Goal: Task Accomplishment & Management: Use online tool/utility

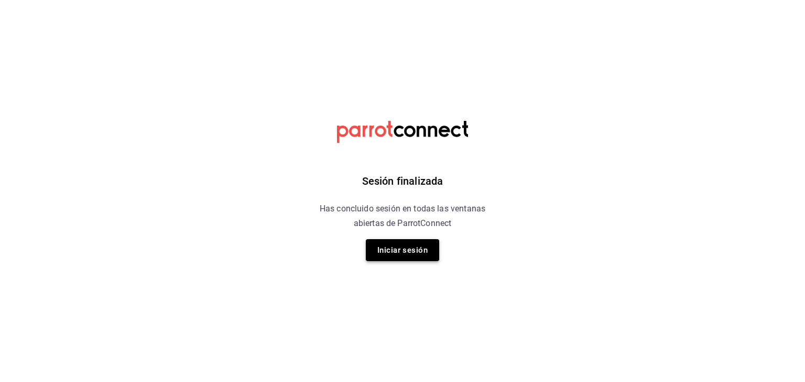
click at [402, 252] on button "Iniciar sesión" at bounding box center [402, 250] width 73 height 22
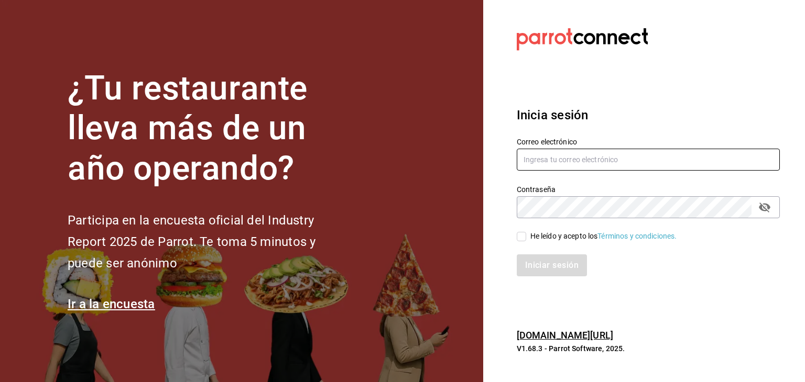
click at [559, 166] on input "text" at bounding box center [647, 160] width 263 height 22
type input "[EMAIL_ADDRESS][DOMAIN_NAME]"
click at [516, 237] on input "He leído y acepto los Términos y condiciones." at bounding box center [520, 236] width 9 height 9
checkbox input "true"
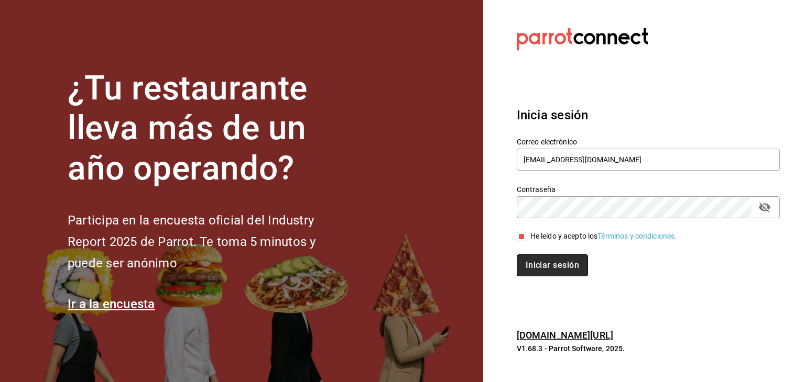
click at [542, 265] on button "Iniciar sesión" at bounding box center [551, 266] width 71 height 22
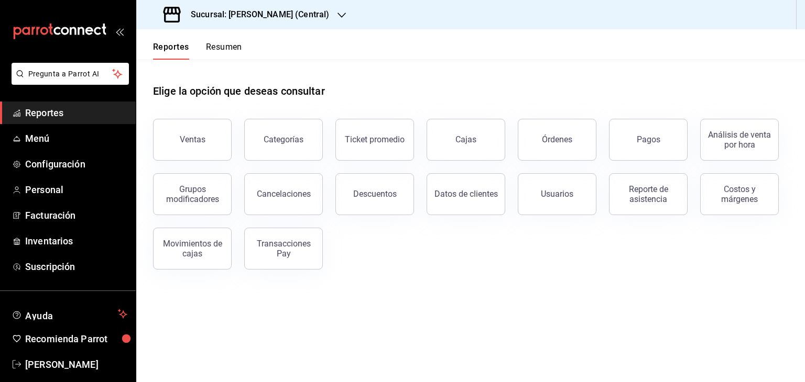
click at [230, 48] on button "Resumen" at bounding box center [224, 51] width 36 height 18
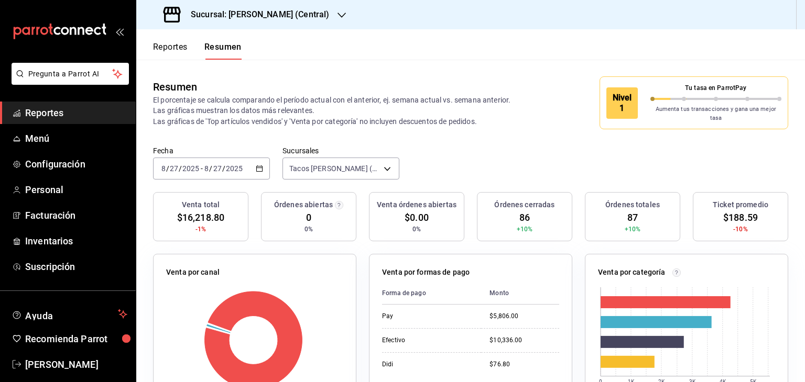
click at [170, 47] on button "Reportes" at bounding box center [170, 51] width 35 height 18
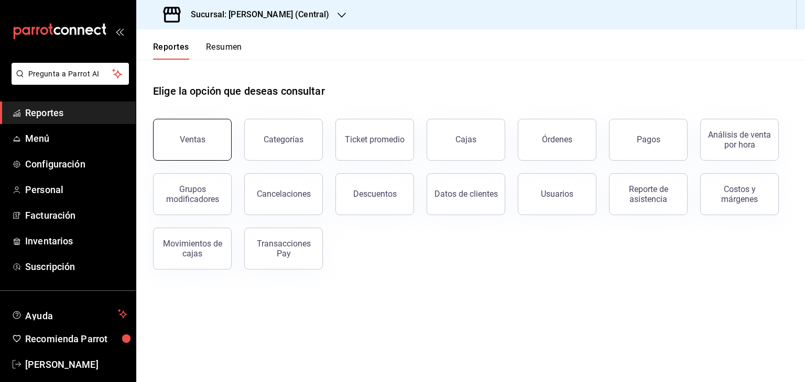
click at [211, 142] on button "Ventas" at bounding box center [192, 140] width 79 height 42
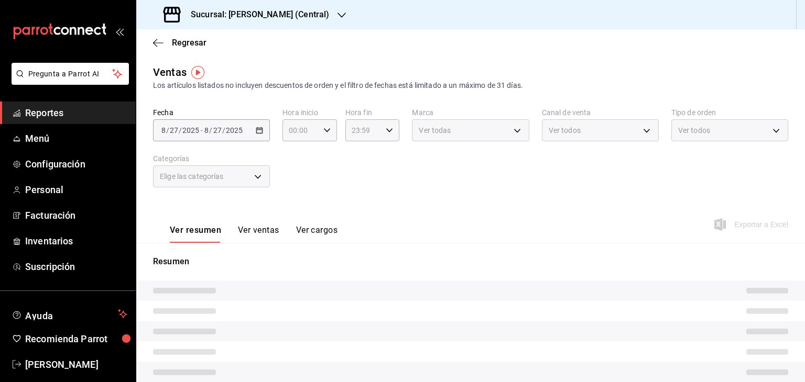
click at [258, 230] on button "Ver ventas" at bounding box center [258, 234] width 41 height 18
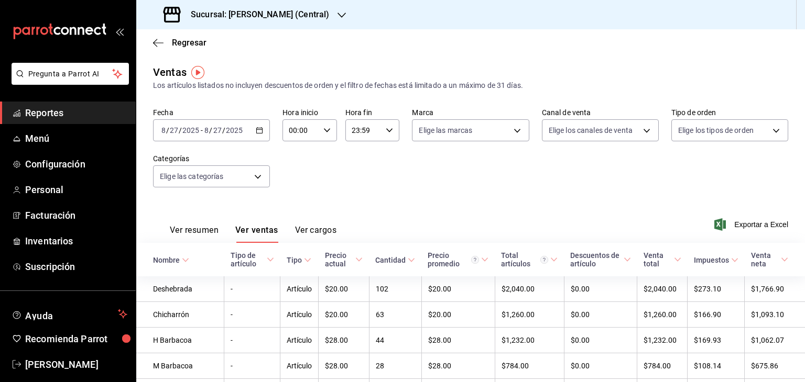
click at [754, 228] on span "Exportar a Excel" at bounding box center [752, 224] width 72 height 13
